Goal: Find contact information: Find contact information

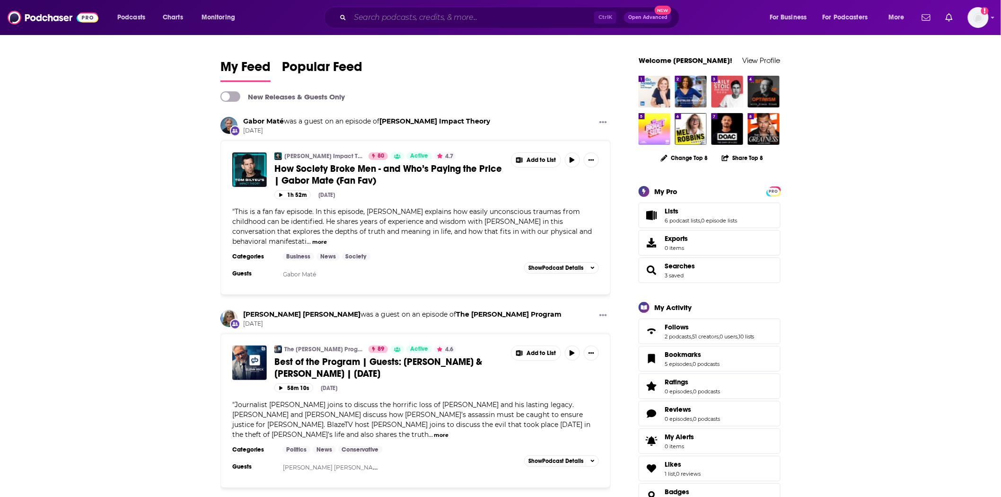
click at [442, 23] on input "Search podcasts, credits, & more..." at bounding box center [472, 17] width 244 height 15
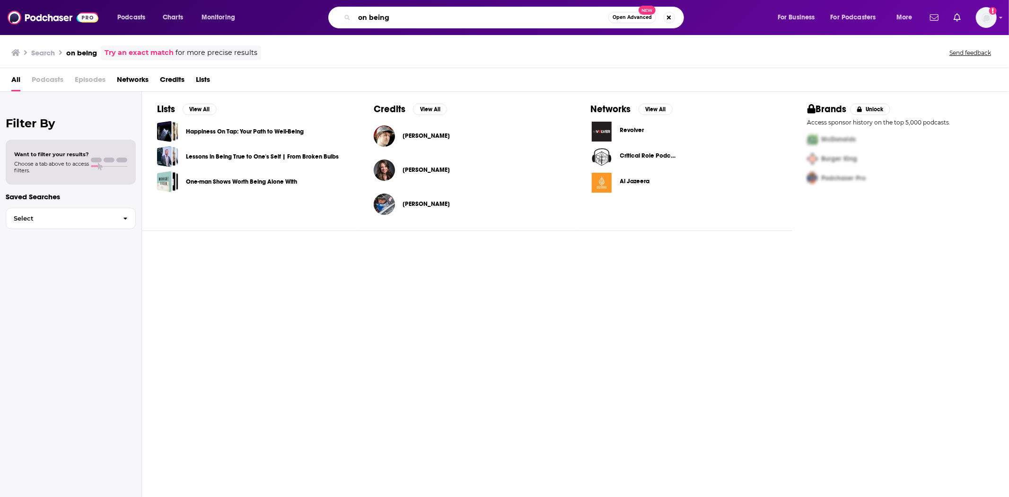
click at [474, 16] on input "on being" at bounding box center [481, 17] width 254 height 15
type input "on being with [DEMOGRAPHIC_DATA][PERSON_NAME]"
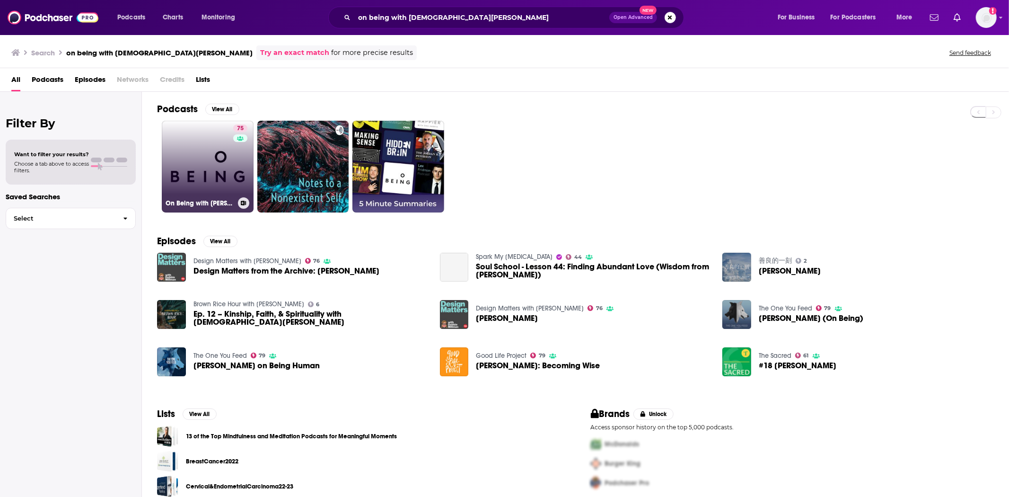
click at [182, 149] on link "75 On Being with [PERSON_NAME]" at bounding box center [208, 167] width 92 height 92
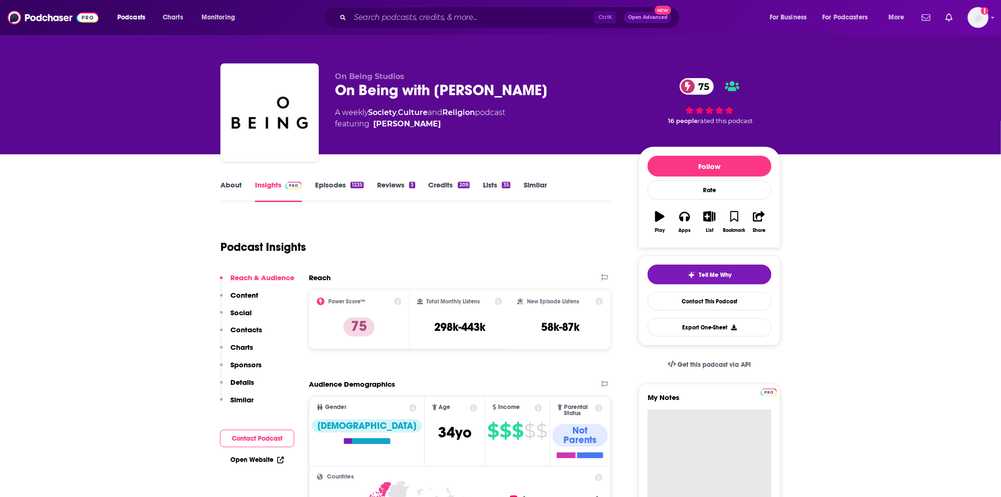
click at [696, 428] on textarea "My Notes" at bounding box center [710, 466] width 124 height 114
paste textarea "On Being with [PERSON_NAME] is no longer accepting new pitches. They’ll be send…"
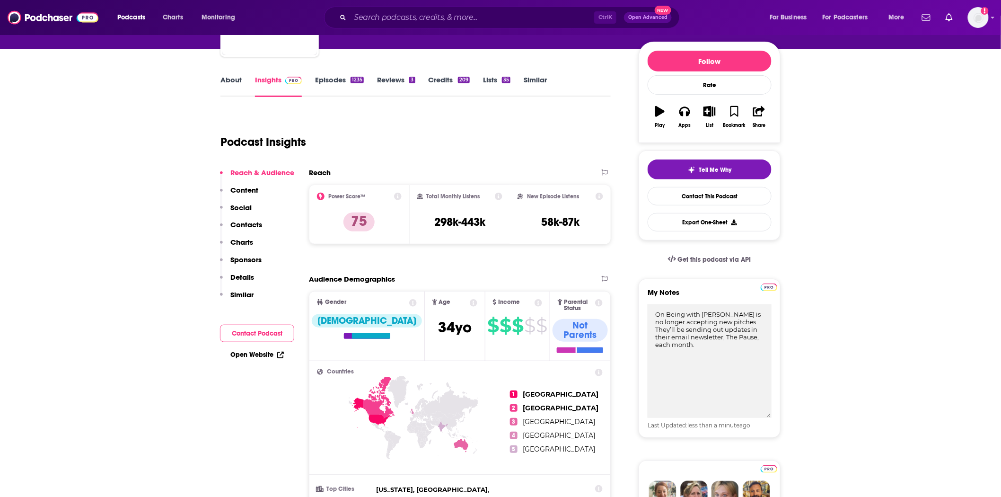
type textarea "On Being with [PERSON_NAME] is no longer accepting new pitches. They’ll be send…"
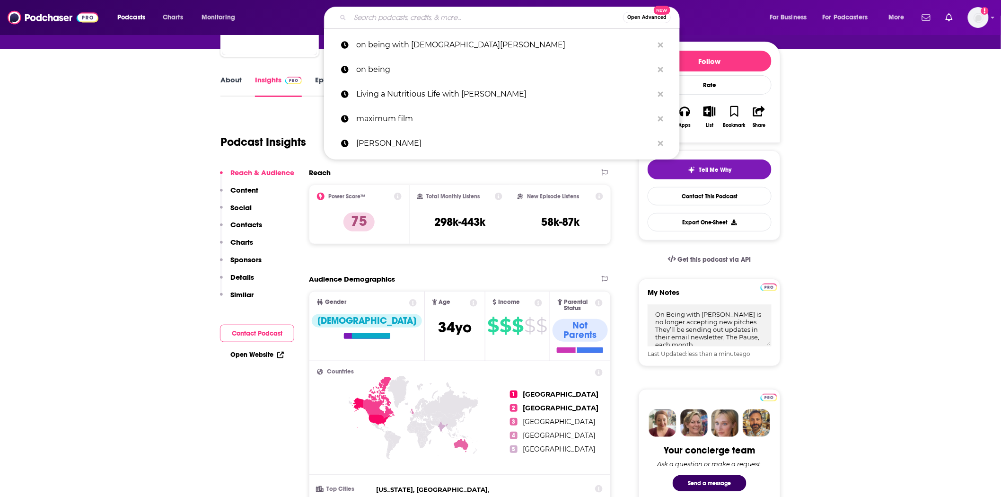
click at [390, 17] on input "Search podcasts, credits, & more..." at bounding box center [486, 17] width 273 height 15
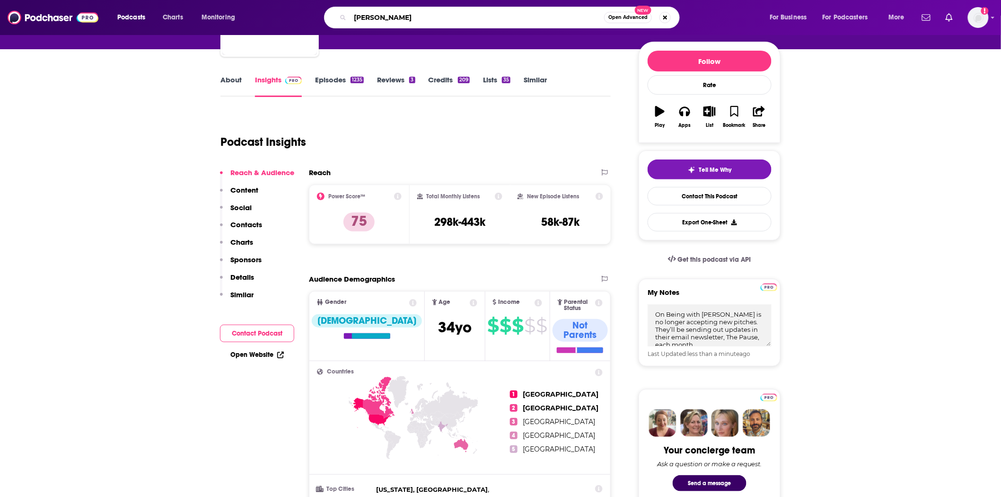
type input "[PERSON_NAME]"
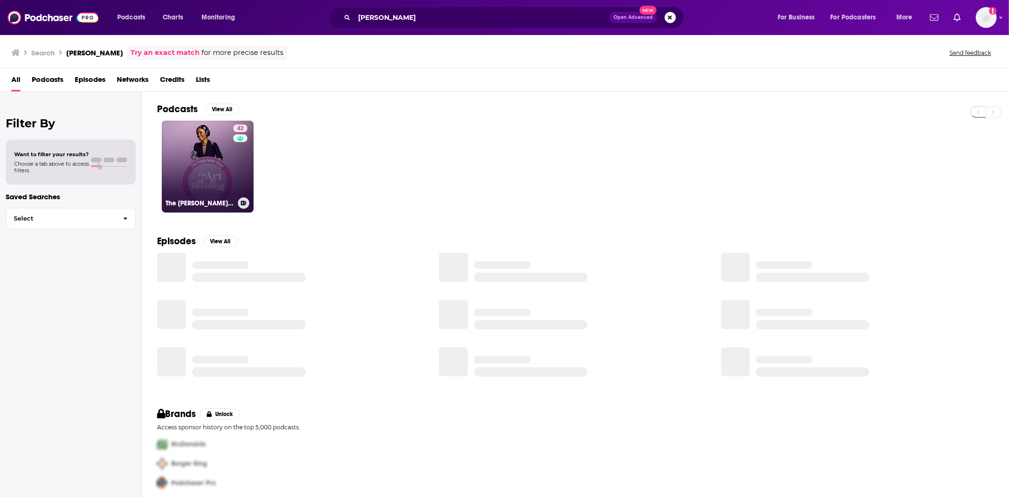
click at [199, 168] on link "42 The [PERSON_NAME] Show" at bounding box center [208, 167] width 92 height 92
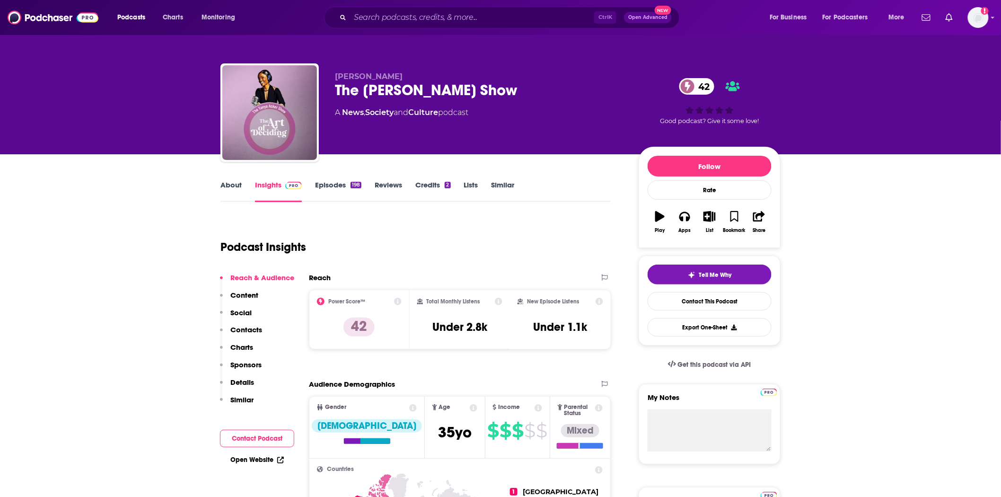
scroll to position [158, 0]
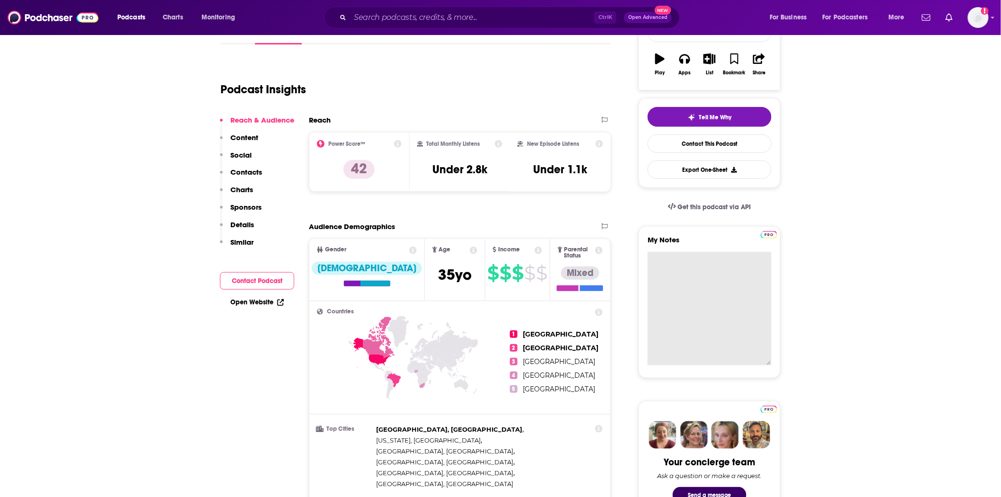
click at [764, 261] on textarea "My Notes" at bounding box center [710, 309] width 124 height 114
paste textarea "[PERSON_NAME] is the booking assistant for the [PERSON_NAME] Show podcast. The …"
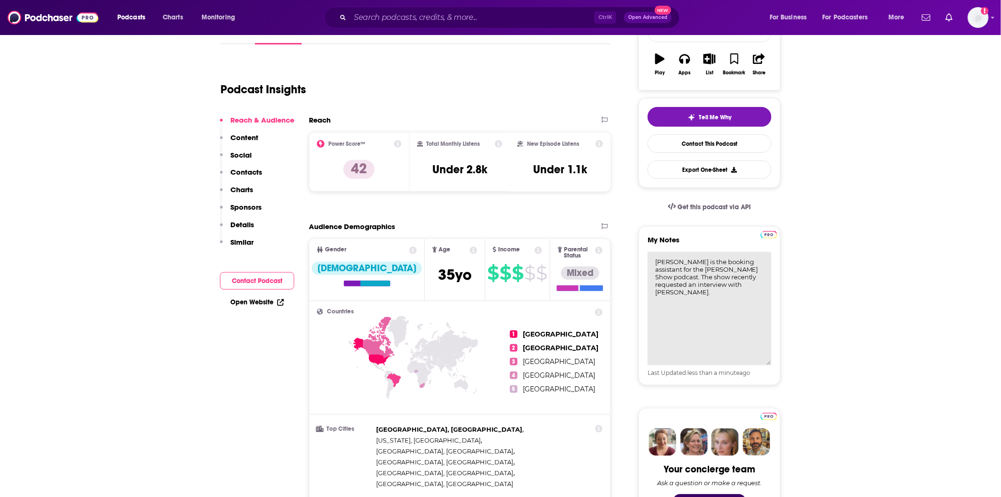
paste textarea ""[EMAIL_ADDRESS][DOMAIN_NAME]" <[EMAIL_ADDRESS][DOMAIN_NAME]>"
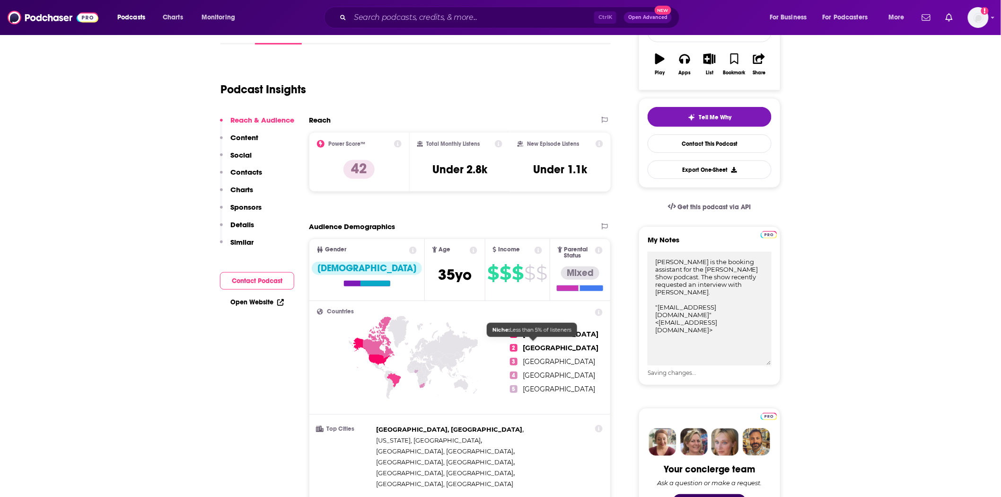
type textarea "[PERSON_NAME] is the booking assistant for the [PERSON_NAME] Show podcast. The …"
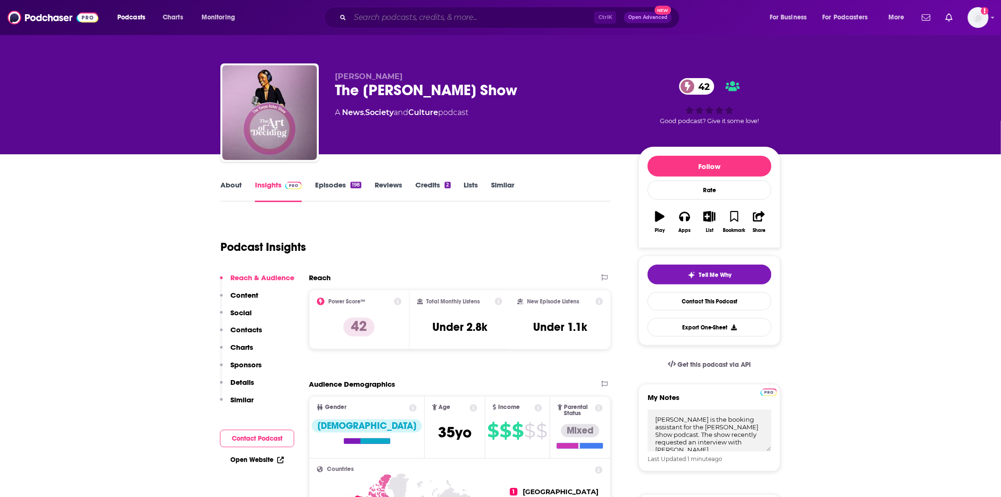
click at [442, 17] on input "Search podcasts, credits, & more..." at bounding box center [472, 17] width 244 height 15
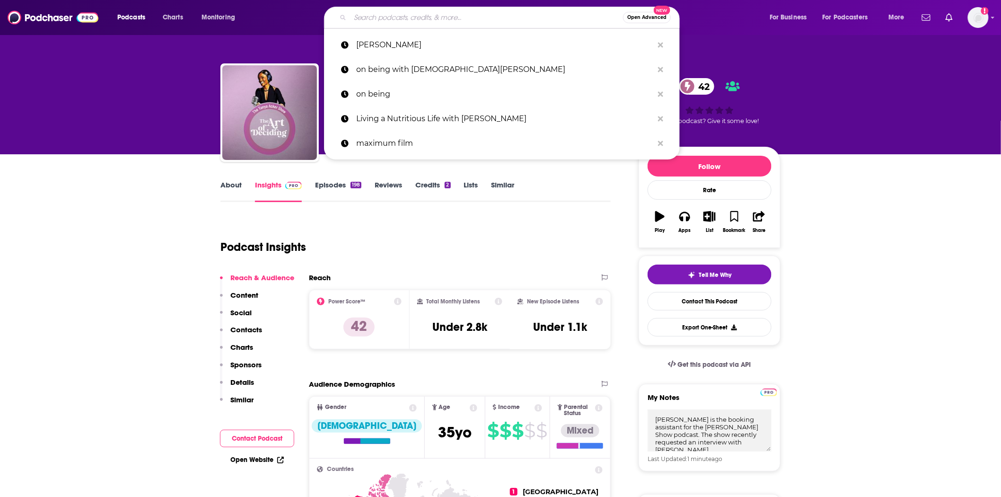
paste input "[PERSON_NAME] is the pitching point of contact for a podcast called Raging Mode…"
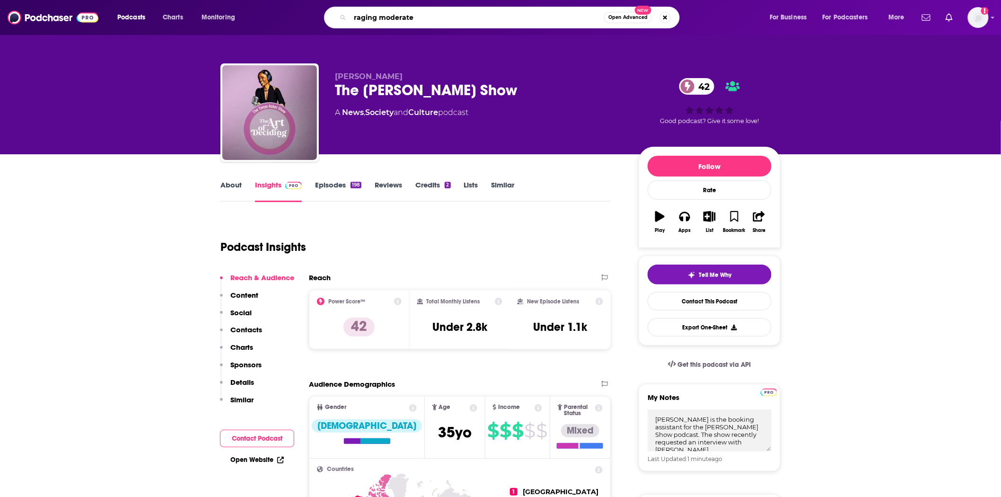
type input "raging moderates"
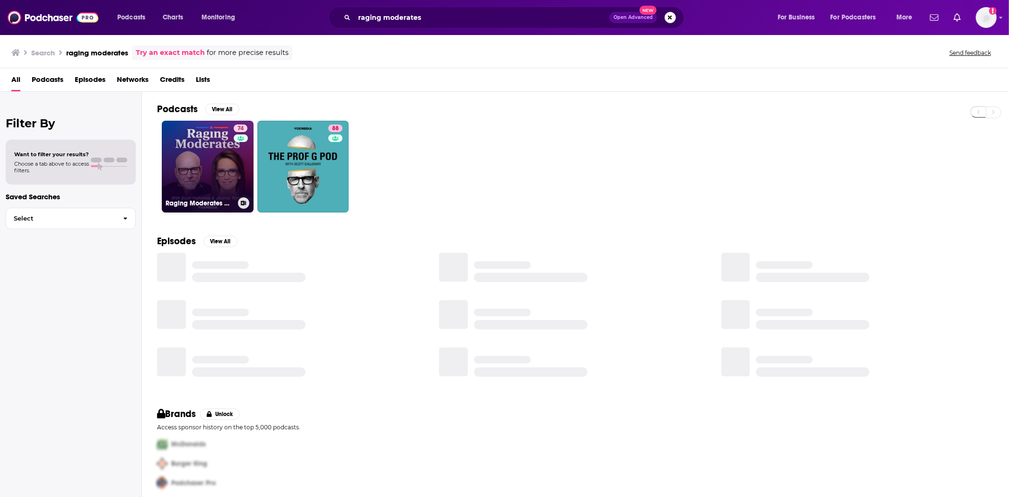
click at [216, 152] on link "74 Raging Moderates with [PERSON_NAME] and [PERSON_NAME]" at bounding box center [208, 167] width 92 height 92
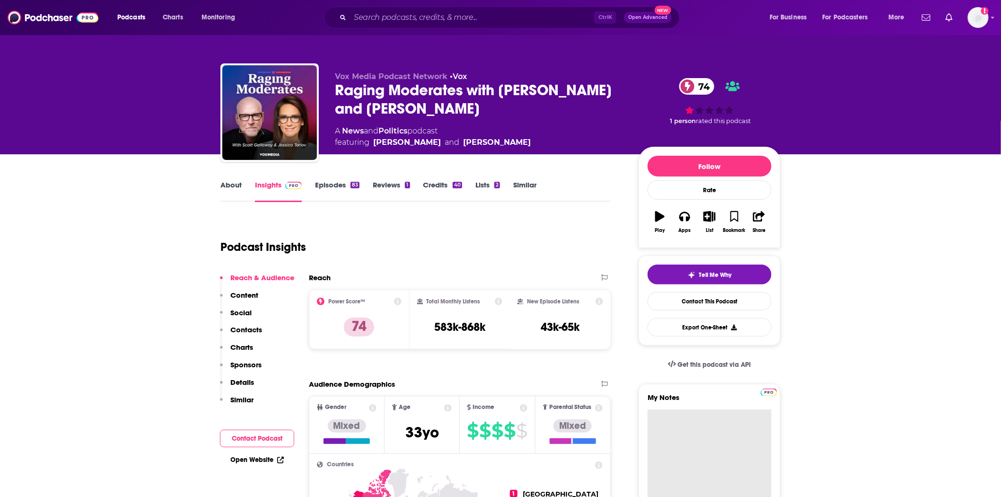
click at [691, 426] on textarea "My Notes" at bounding box center [710, 466] width 124 height 114
paste textarea "[PERSON_NAME] is the pitching point of contact for a podcast called Raging Mode…"
paste textarea ""[PERSON_NAME][EMAIL_ADDRESS][DOMAIN_NAME]" <[PERSON_NAME][EMAIL_ADDRESS][DOMAI…"
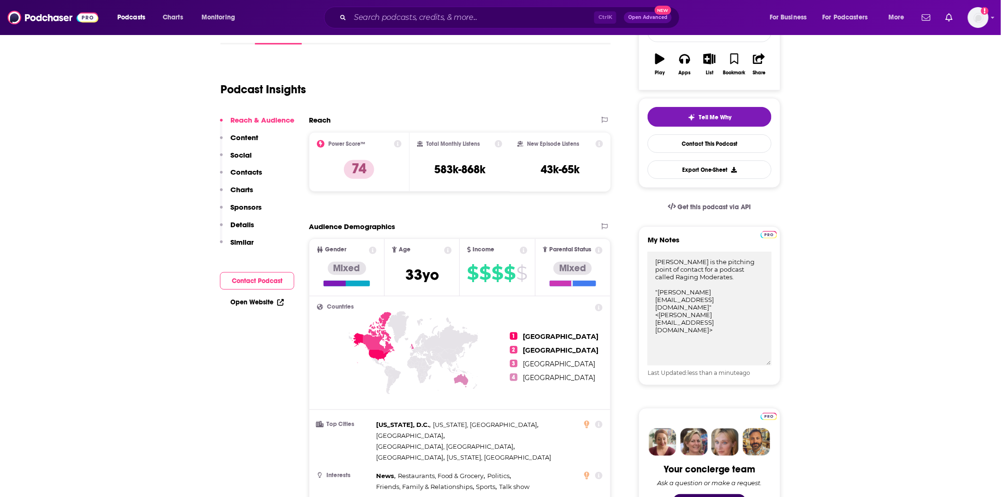
type textarea "[PERSON_NAME] is the pitching point of contact for a podcast called Raging Mode…"
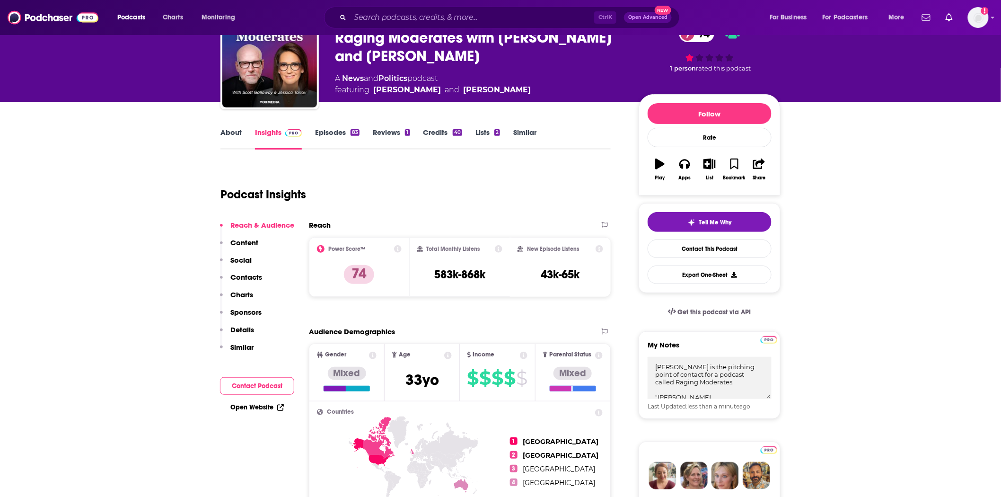
scroll to position [0, 0]
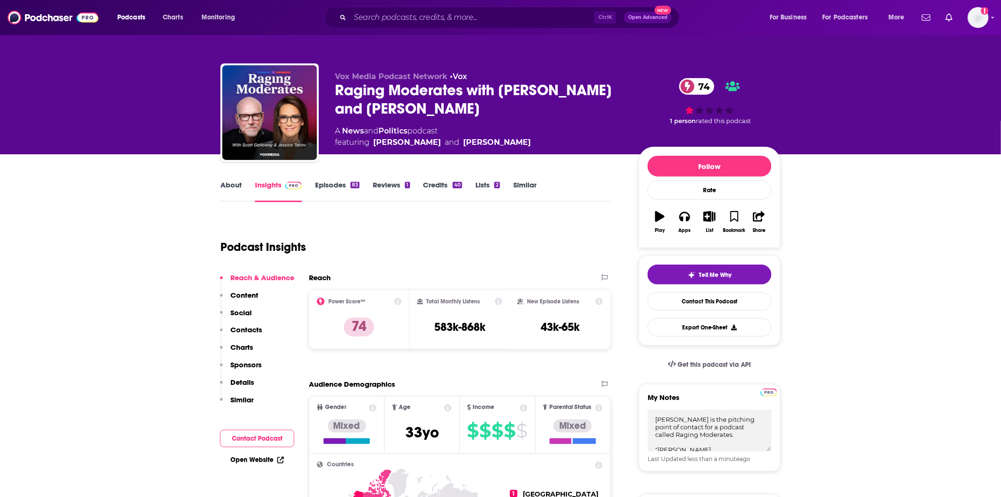
click at [230, 187] on link "About" at bounding box center [231, 191] width 21 height 22
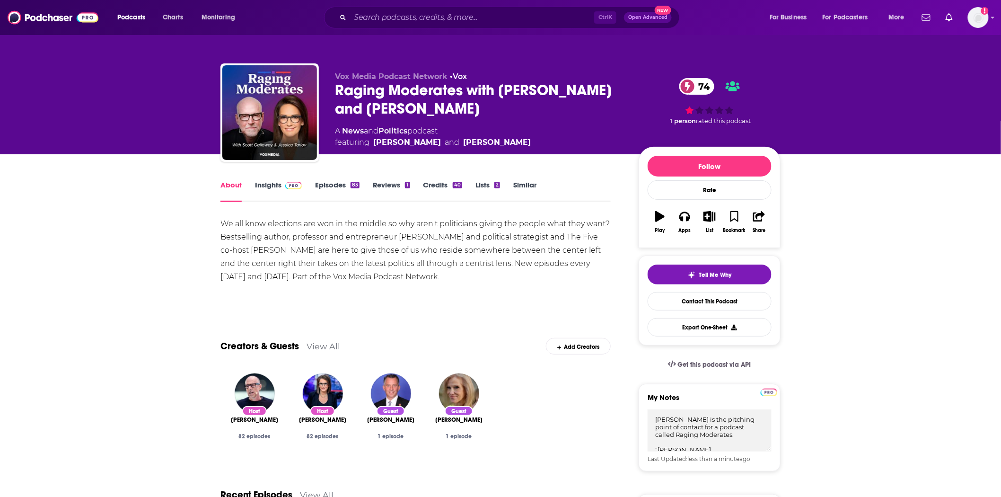
click at [338, 182] on link "Episodes 83" at bounding box center [337, 191] width 44 height 22
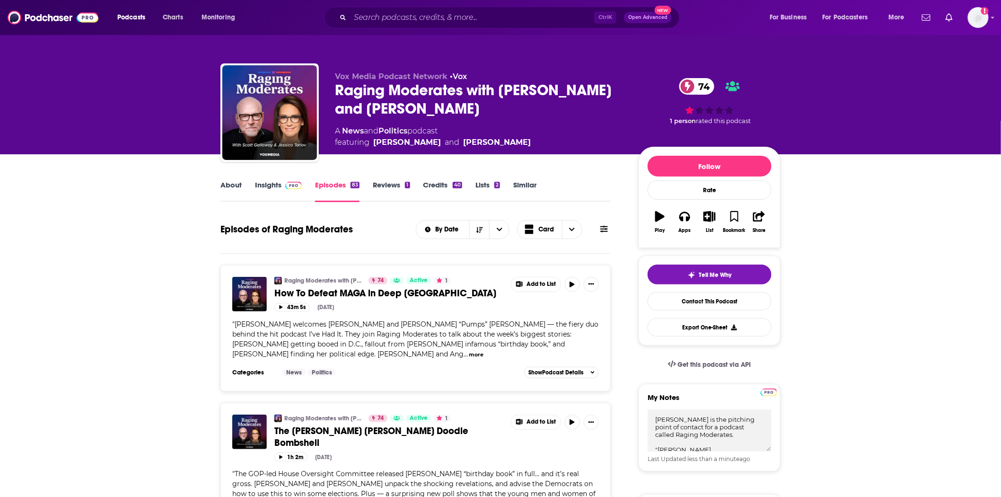
click at [282, 181] on span at bounding box center [292, 184] width 20 height 9
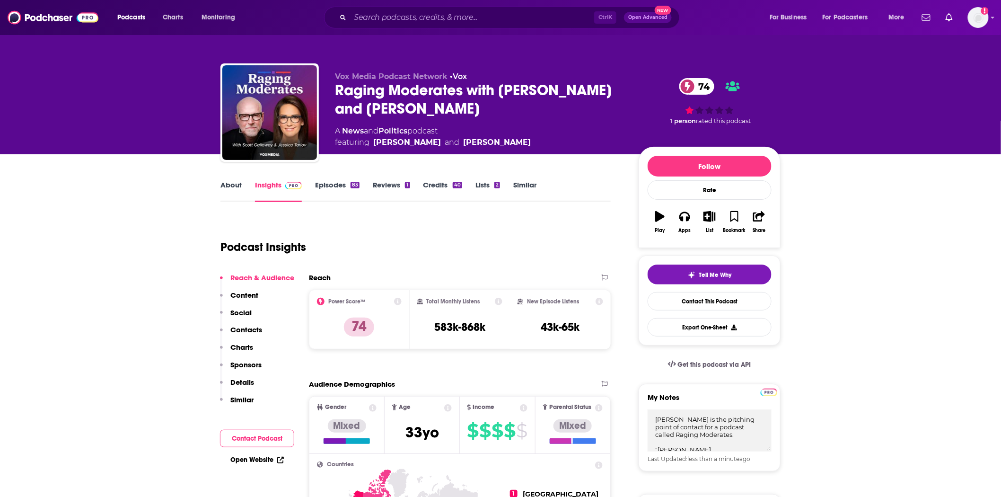
click at [342, 183] on link "Episodes 83" at bounding box center [337, 191] width 44 height 22
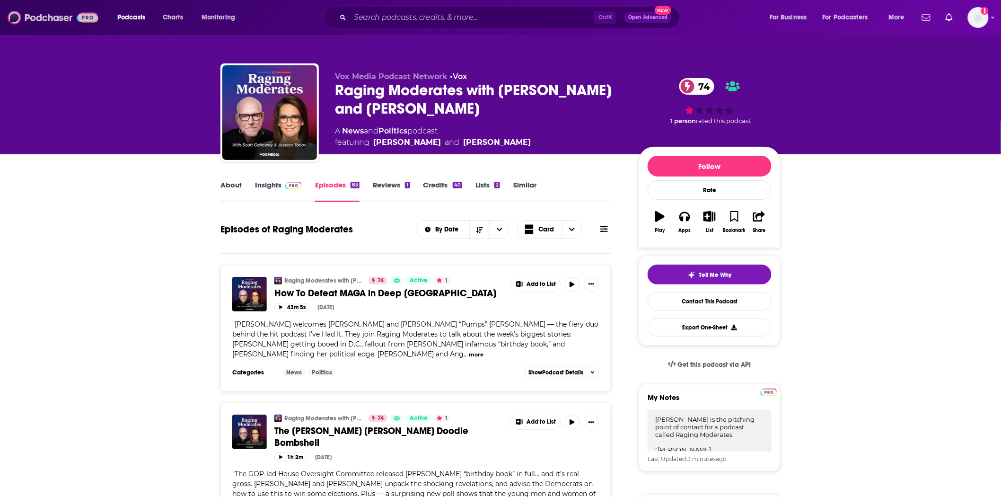
click at [26, 19] on img at bounding box center [53, 18] width 91 height 18
